Goal: Task Accomplishment & Management: Use online tool/utility

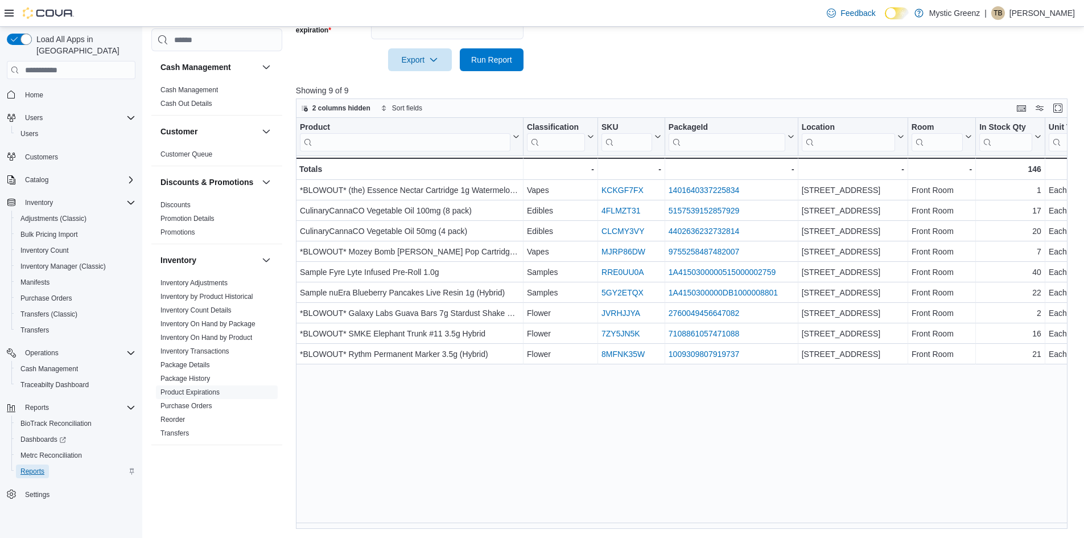
click at [30, 467] on span "Reports" at bounding box center [32, 471] width 24 height 9
click at [204, 94] on span "Cash Management" at bounding box center [188, 89] width 57 height 9
click at [171, 209] on link "Discounts" at bounding box center [175, 205] width 30 height 8
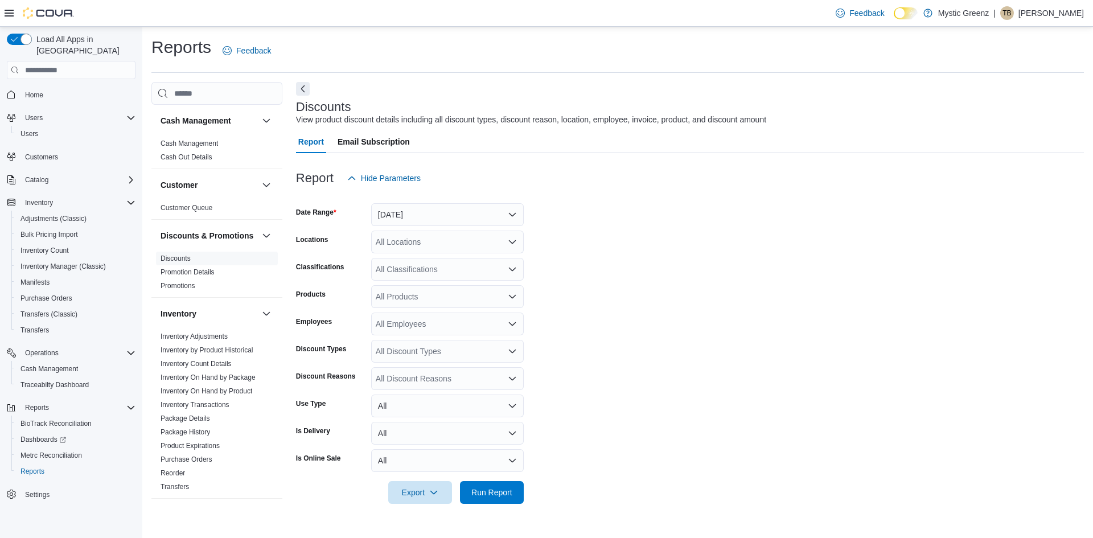
click at [514, 248] on div "All Locations" at bounding box center [447, 241] width 152 height 23
click at [474, 309] on span "[STREET_ADDRESS]" at bounding box center [434, 310] width 79 height 11
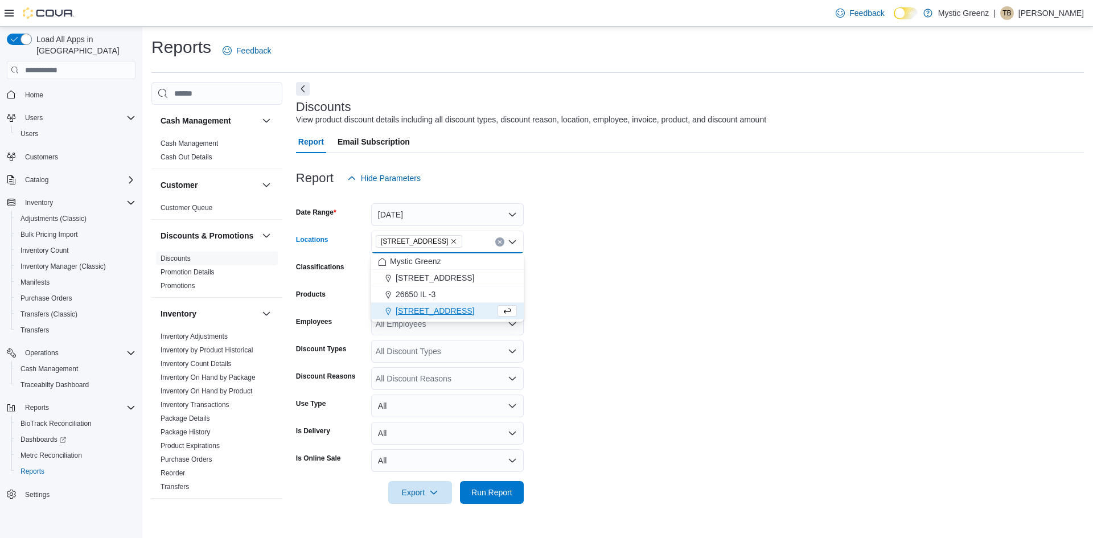
click at [718, 262] on form "Date Range [DATE] Locations [STREET_ADDRESS] Combo box. Selected. [STREET_ADDRE…" at bounding box center [690, 346] width 788 height 314
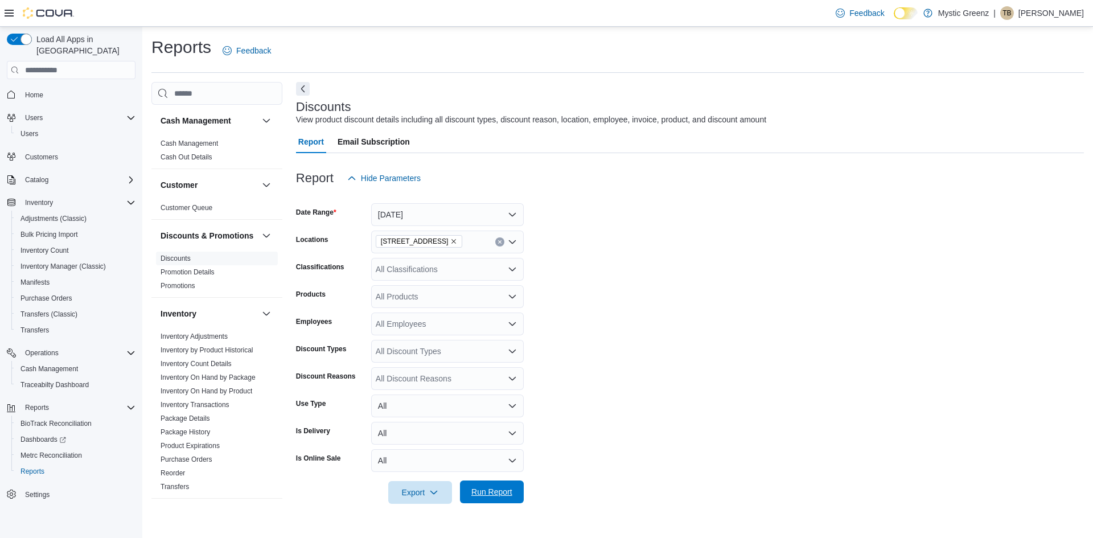
click at [506, 495] on span "Run Report" at bounding box center [491, 491] width 41 height 11
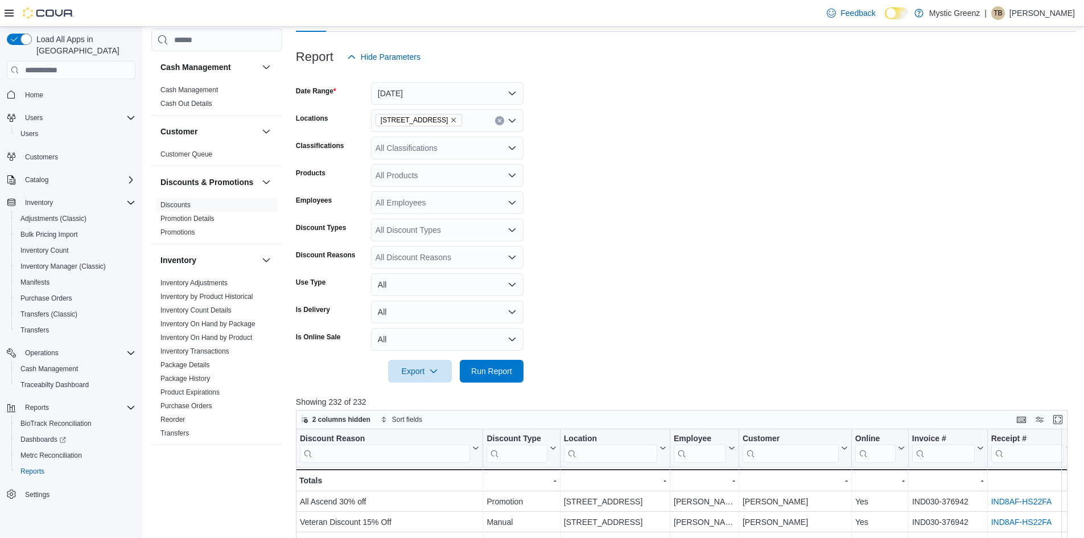
scroll to position [91, 0]
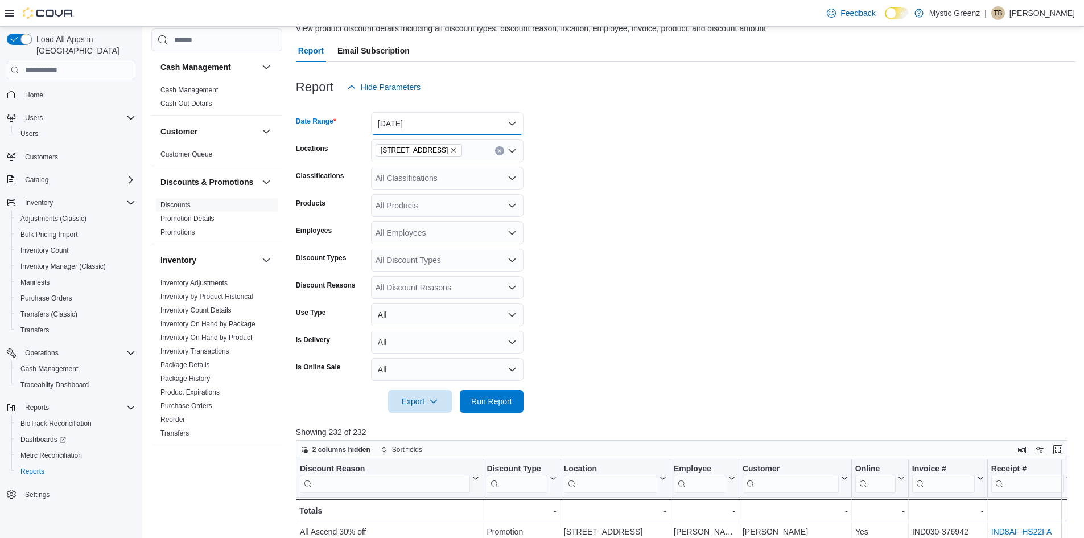
click at [516, 117] on button "[DATE]" at bounding box center [447, 123] width 152 height 23
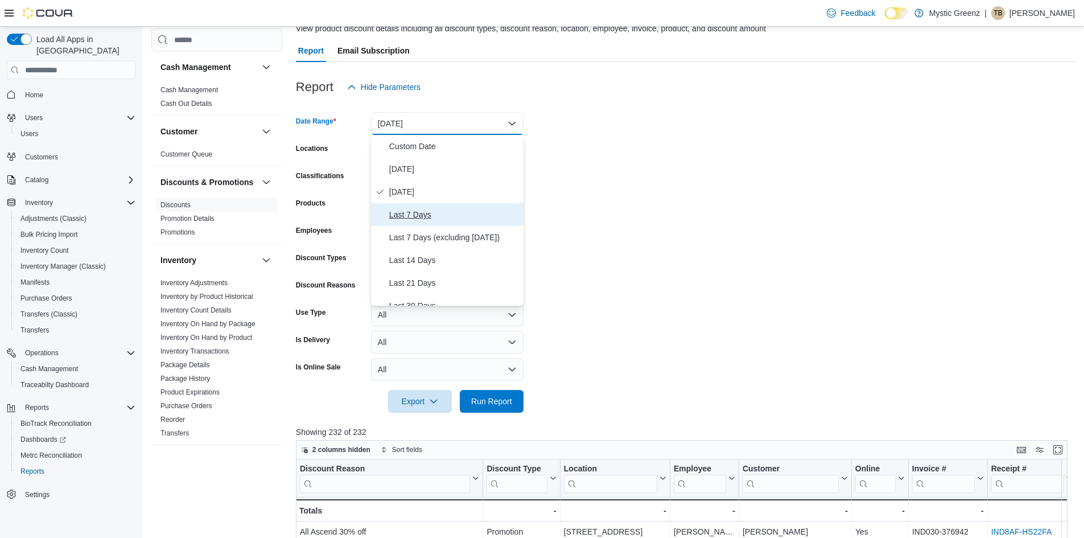
click at [426, 213] on span "Last 7 Days" at bounding box center [454, 215] width 130 height 14
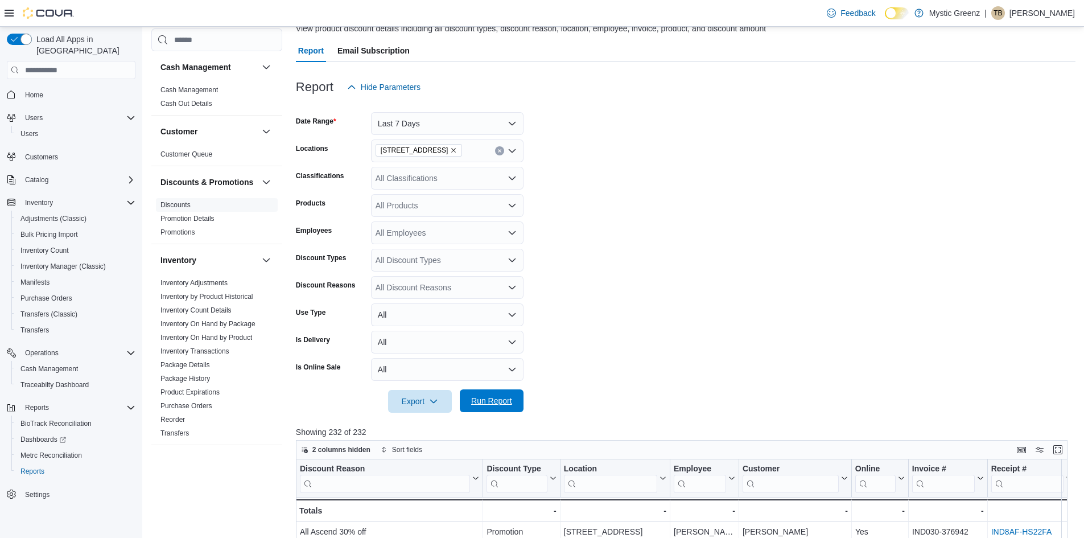
click at [497, 401] on span "Run Report" at bounding box center [491, 400] width 41 height 11
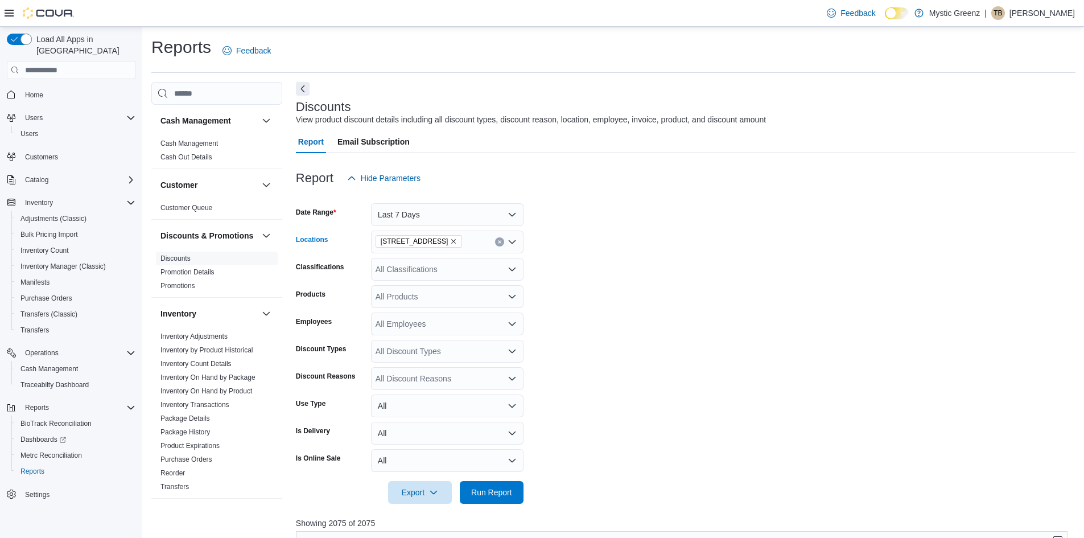
click at [456, 244] on icon "Remove 360 S Green Mount Rd. from selection in this group" at bounding box center [453, 241] width 7 height 7
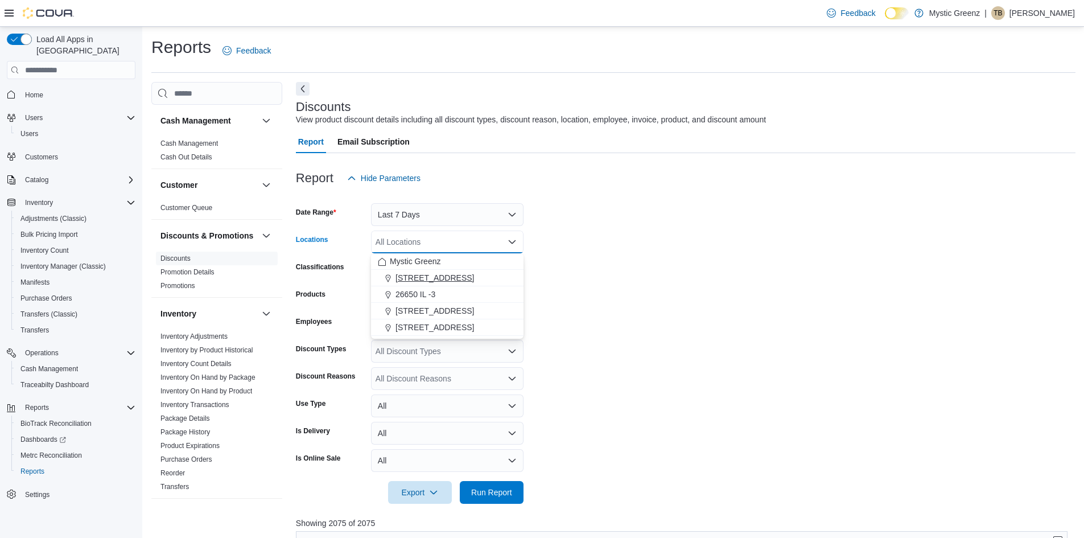
click at [456, 274] on span "[STREET_ADDRESS]" at bounding box center [434, 277] width 79 height 11
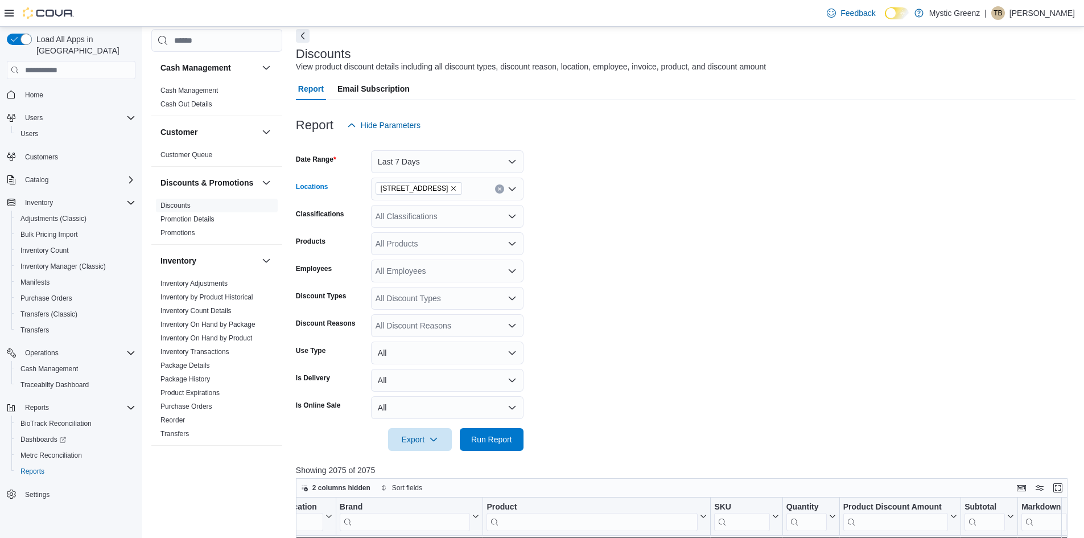
scroll to position [114, 0]
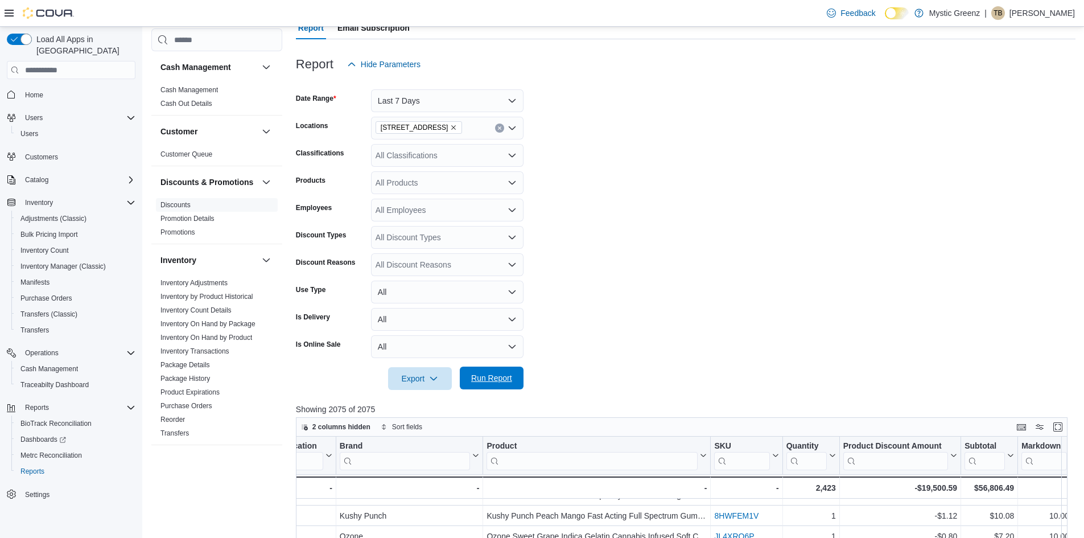
click at [509, 382] on span "Run Report" at bounding box center [491, 377] width 41 height 11
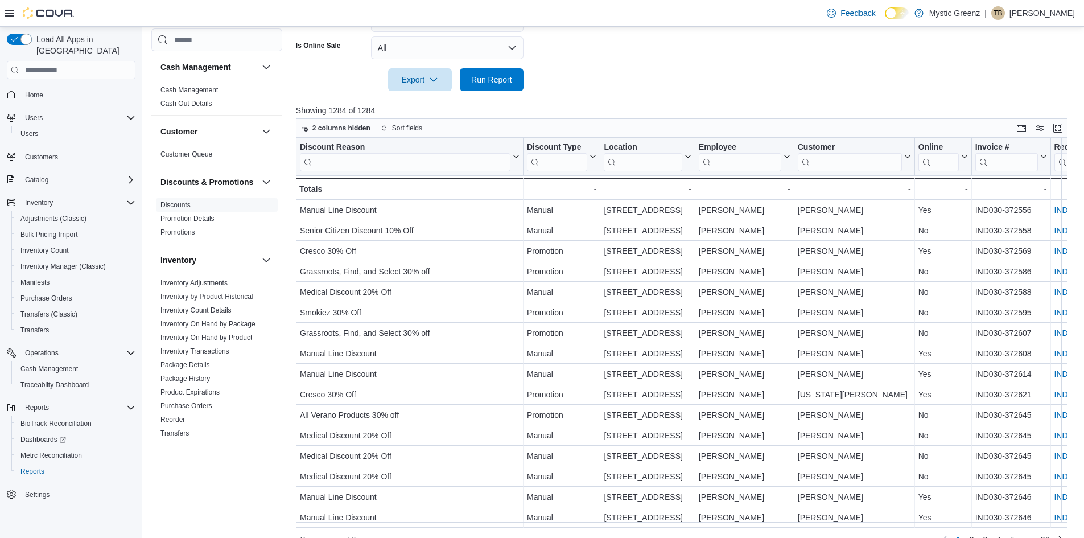
scroll to position [432, 0]
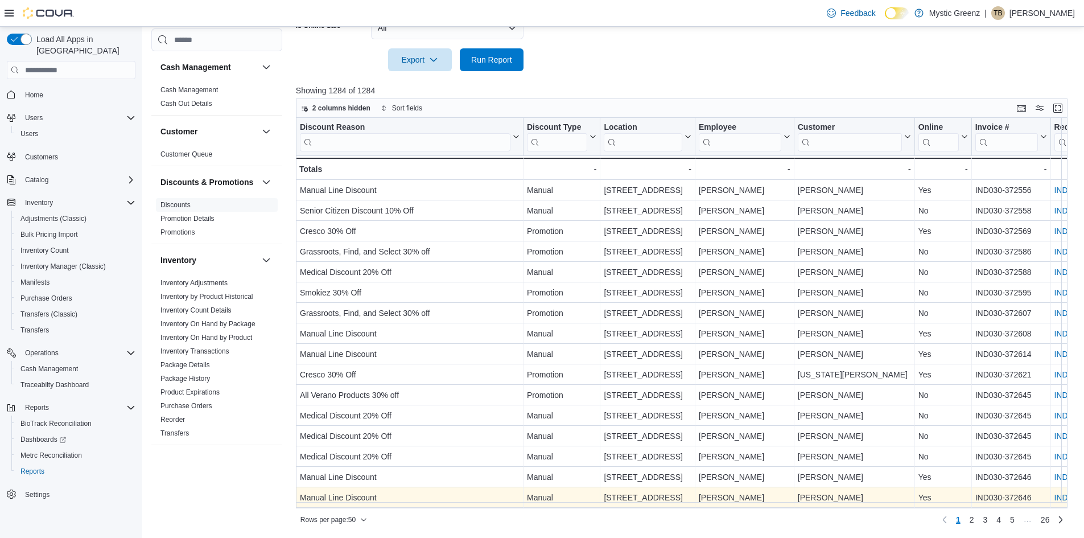
click at [1067, 502] on link "IND8AF-HKM4PD" at bounding box center [1086, 497] width 64 height 9
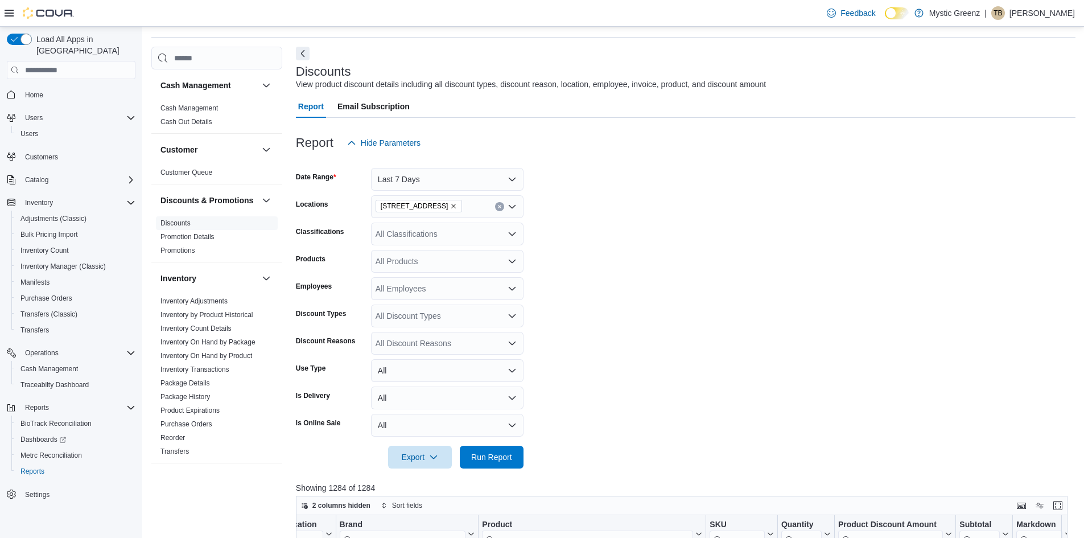
scroll to position [0, 0]
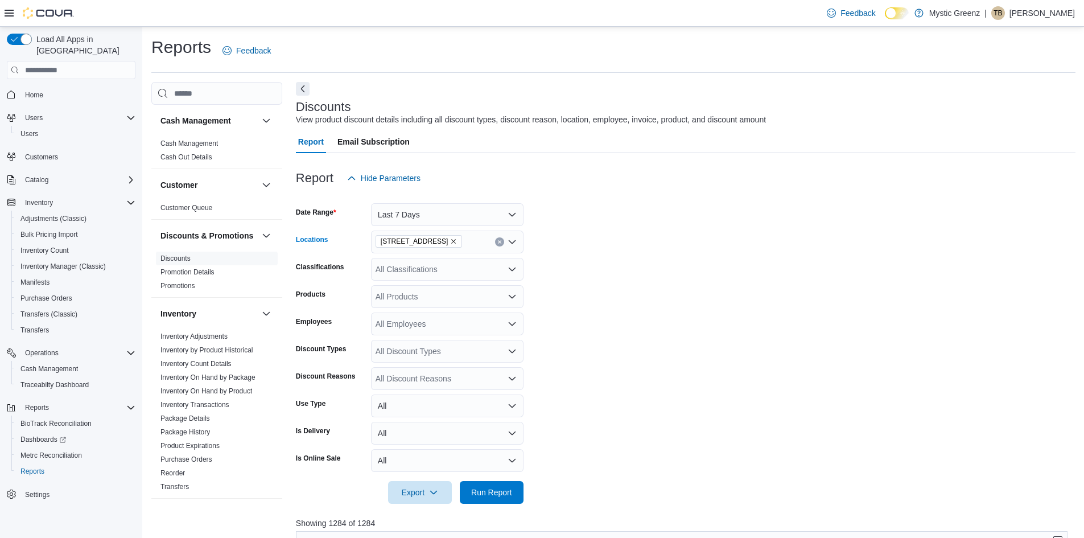
click at [450, 241] on icon "Remove 1120 Woodlawn Rd from selection in this group" at bounding box center [453, 241] width 7 height 7
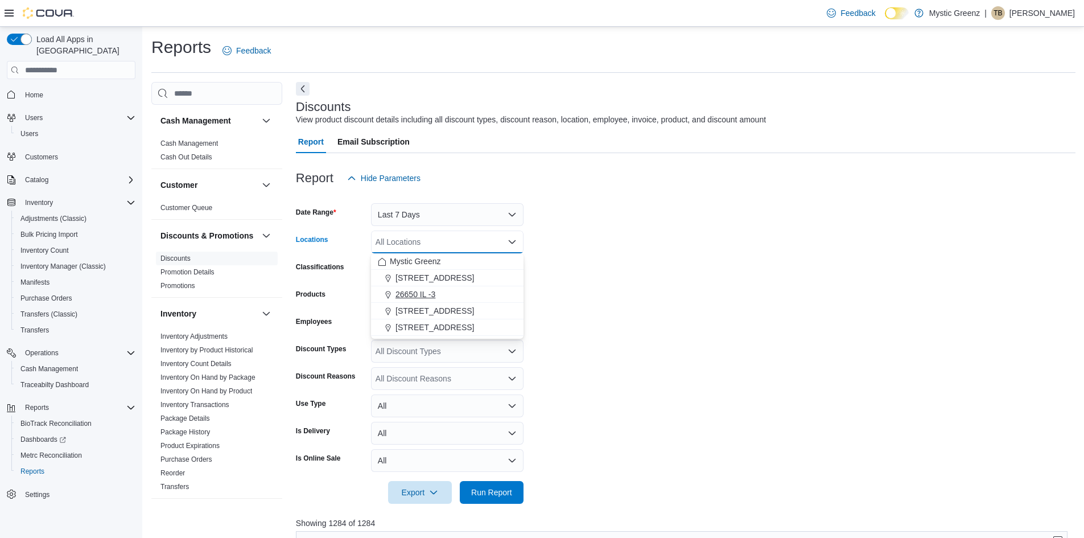
click at [434, 290] on span "26650 IL -3" at bounding box center [415, 293] width 40 height 11
click at [655, 279] on form "Date Range Last 7 Days Locations 26650 [GEOGRAPHIC_DATA] -3 Combo box. Selected…" at bounding box center [686, 346] width 780 height 314
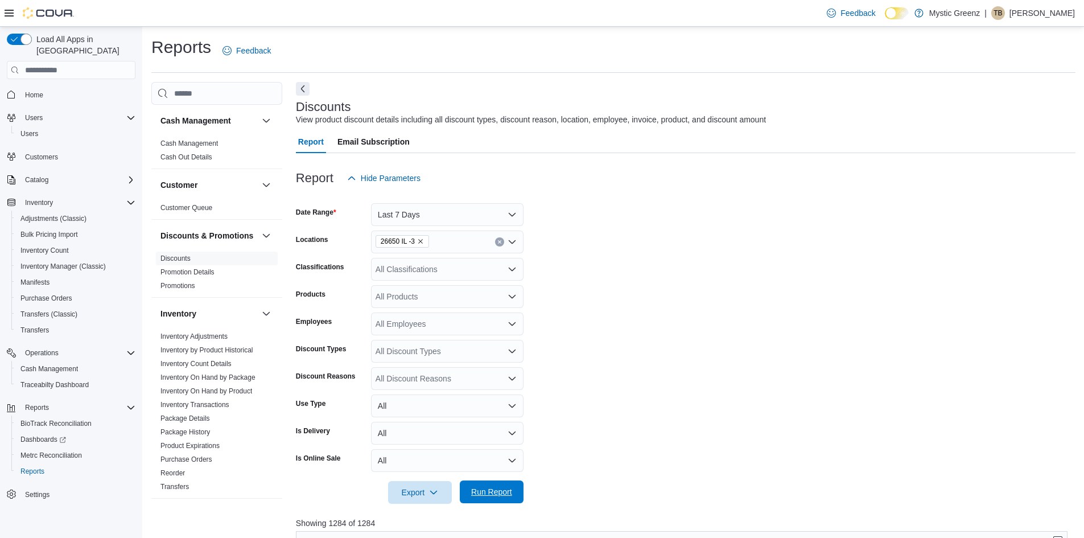
click at [507, 499] on span "Run Report" at bounding box center [492, 491] width 50 height 23
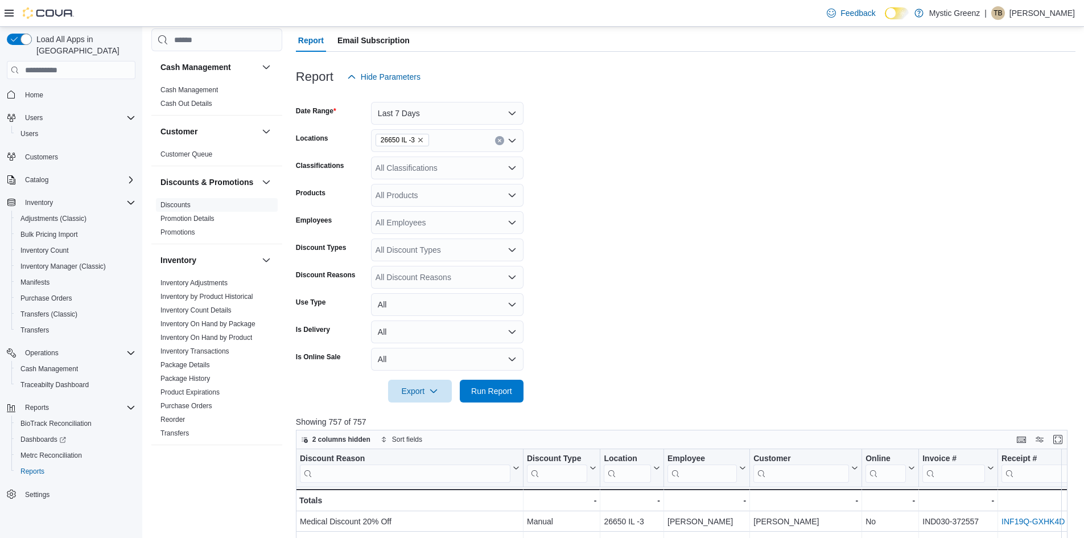
scroll to position [91, 0]
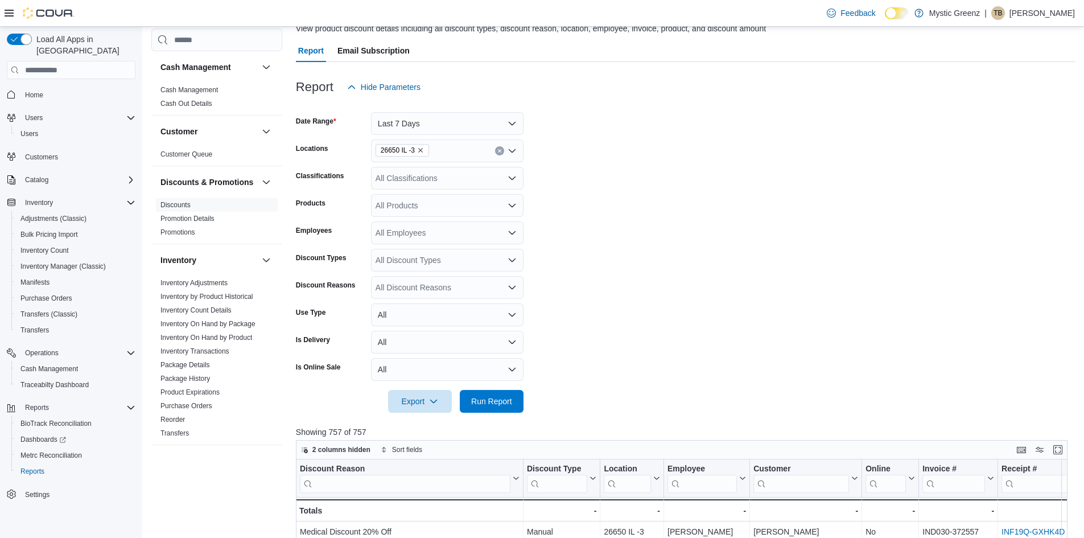
click at [420, 151] on icon "Remove 26650 IL -3 from selection in this group" at bounding box center [420, 150] width 5 height 5
click at [432, 237] on span "[STREET_ADDRESS]" at bounding box center [434, 235] width 79 height 11
click at [761, 229] on form "Date Range Last 7 Days Locations [STREET_ADDRESS] Classifications All Classific…" at bounding box center [686, 255] width 780 height 314
click at [506, 403] on span "Run Report" at bounding box center [491, 400] width 41 height 11
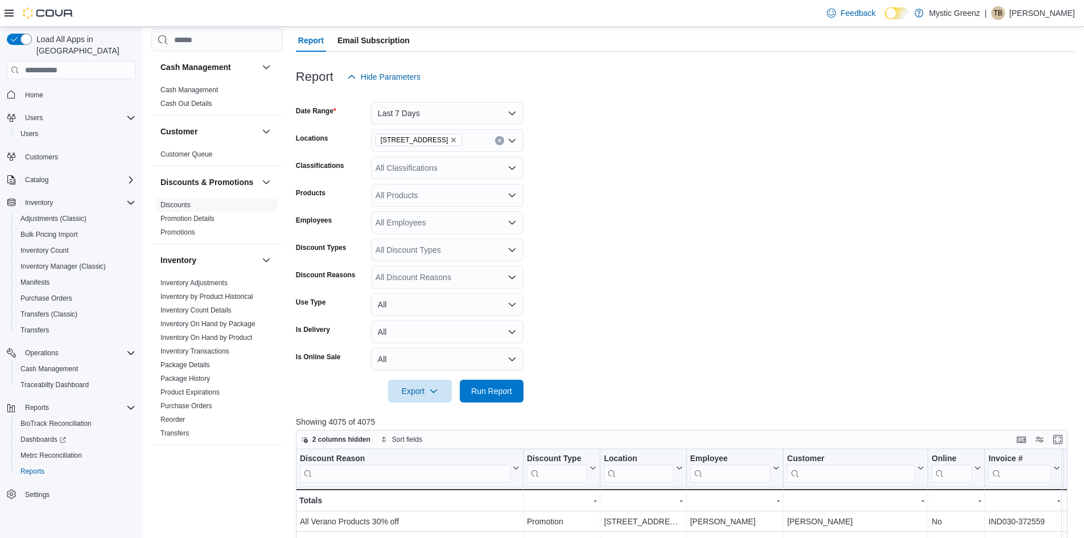
scroll to position [91, 0]
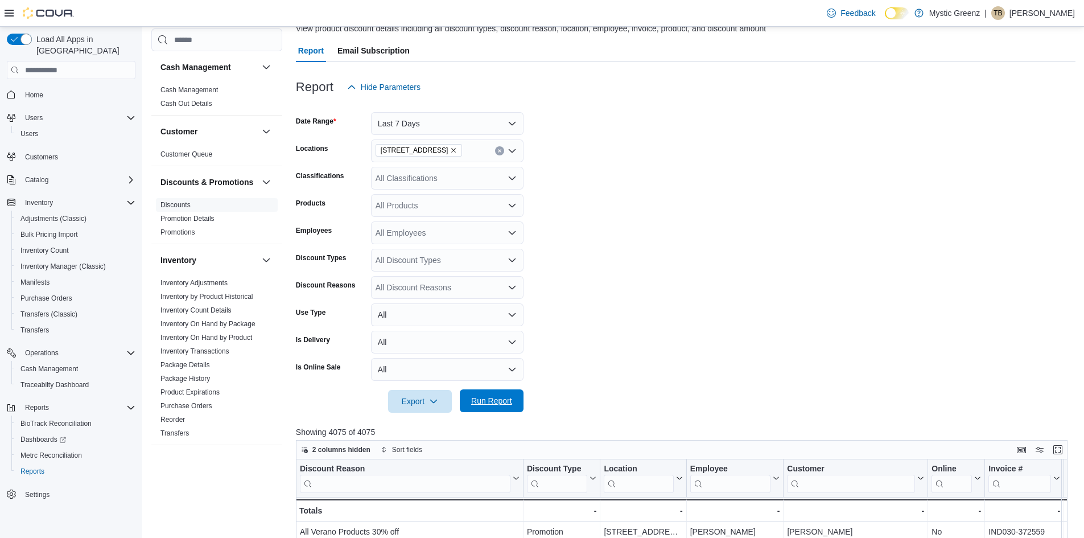
click at [497, 405] on span "Run Report" at bounding box center [491, 400] width 41 height 11
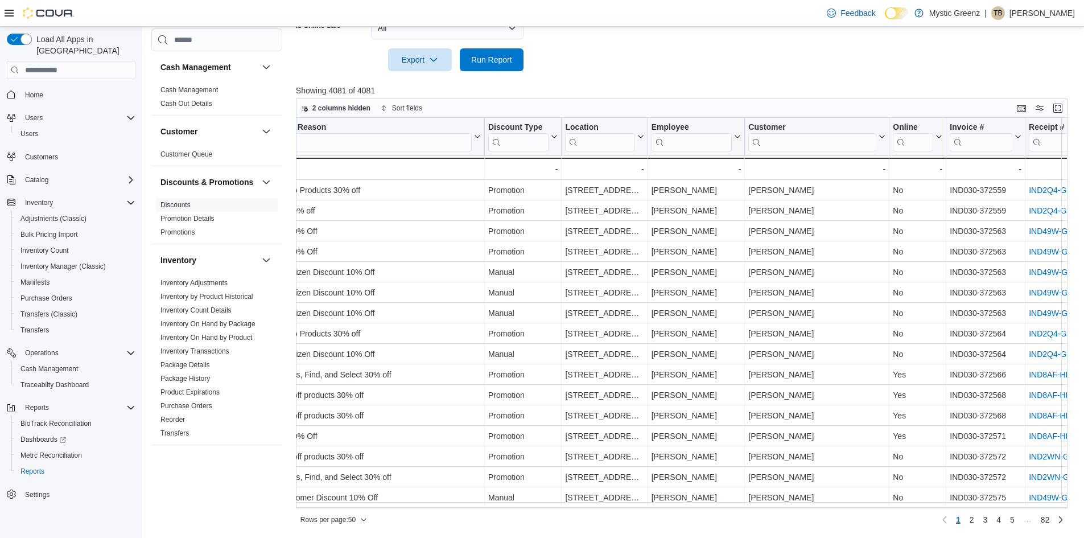
scroll to position [0, 0]
